Goal: Complete application form

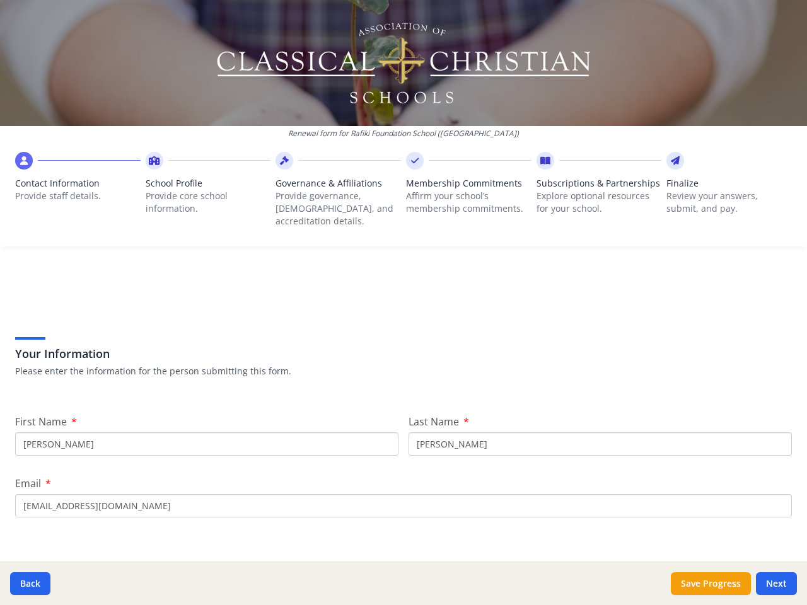
click at [403, 303] on div "Your Information Please enter the information for the person submitting this fo…" at bounding box center [403, 340] width 777 height 107
click at [77, 187] on span "Contact Information" at bounding box center [77, 183] width 125 height 13
click at [205, 193] on p "Provide core school information." at bounding box center [208, 202] width 125 height 25
click at [334, 193] on p "Provide governance, [DEMOGRAPHIC_DATA], and accreditation details." at bounding box center [337, 209] width 125 height 38
click at [462, 193] on p "Affirm your school’s membership commitments." at bounding box center [468, 202] width 125 height 25
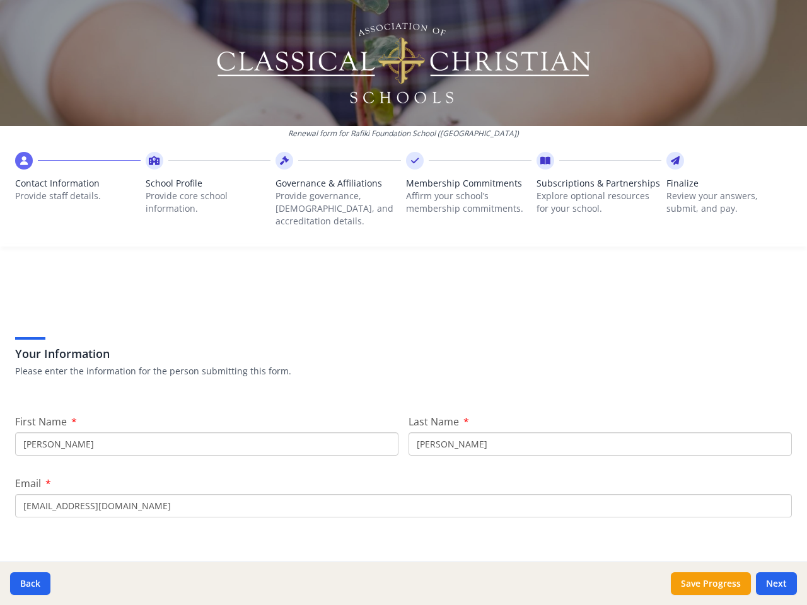
click at [591, 190] on span "Subscriptions & Partnerships" at bounding box center [598, 183] width 125 height 13
click at [719, 193] on p "Review your answers, submit, and pay." at bounding box center [728, 202] width 125 height 25
click at [30, 584] on button "Back" at bounding box center [30, 583] width 40 height 23
click at [710, 584] on button "Save Progress" at bounding box center [711, 583] width 80 height 23
click at [776, 584] on button "Next" at bounding box center [776, 583] width 41 height 23
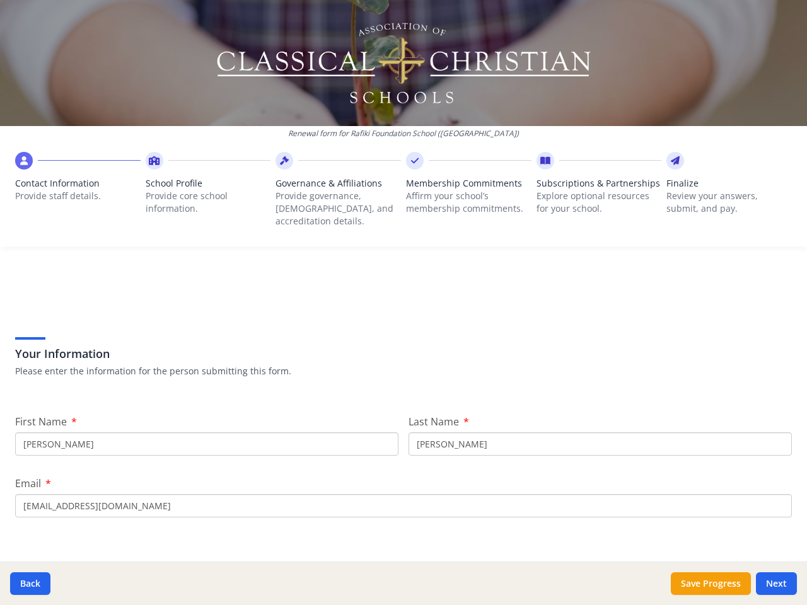
type input "[PHONE_NUMBER]"
